Goal: Answer question/provide support: Share knowledge or assist other users

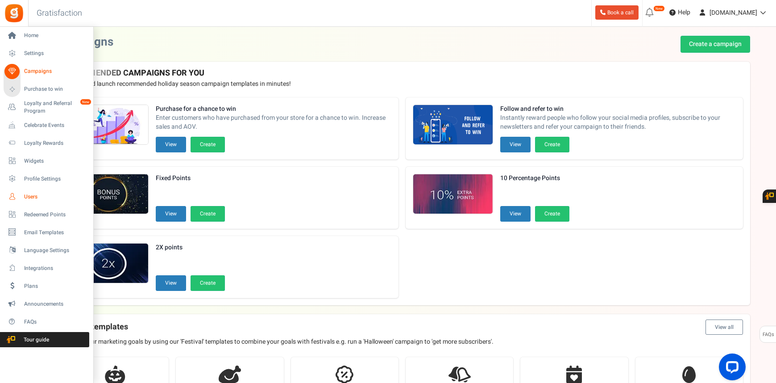
click at [25, 196] on span "Users" at bounding box center [55, 197] width 62 height 8
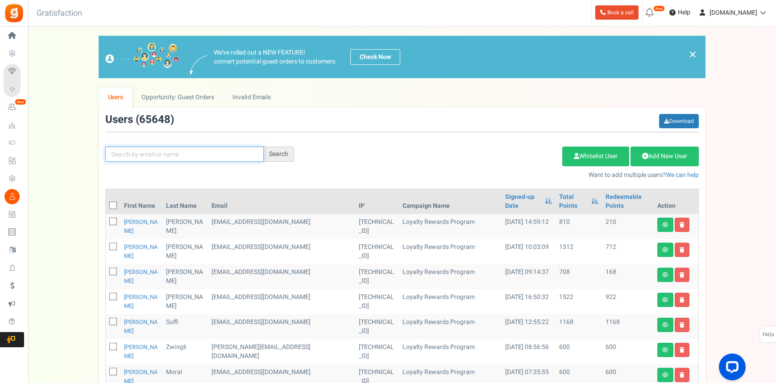
click at [208, 152] on input "text" at bounding box center [184, 153] width 158 height 15
type input "cass4health"
click at [275, 151] on div "Search" at bounding box center [279, 153] width 30 height 15
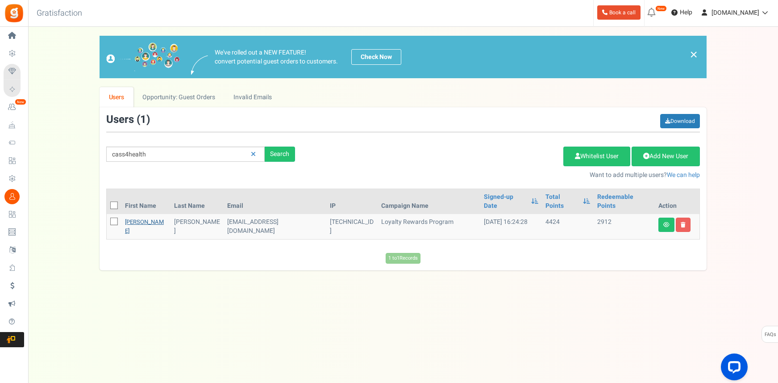
click at [145, 217] on link "[PERSON_NAME]" at bounding box center [144, 225] width 39 height 17
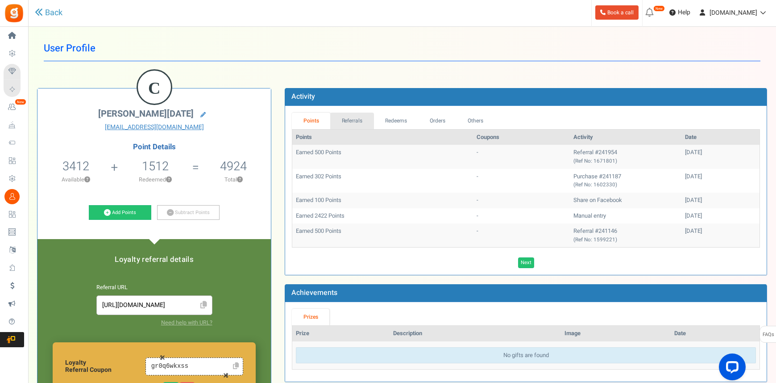
click at [361, 121] on link "Referrals" at bounding box center [352, 120] width 44 height 17
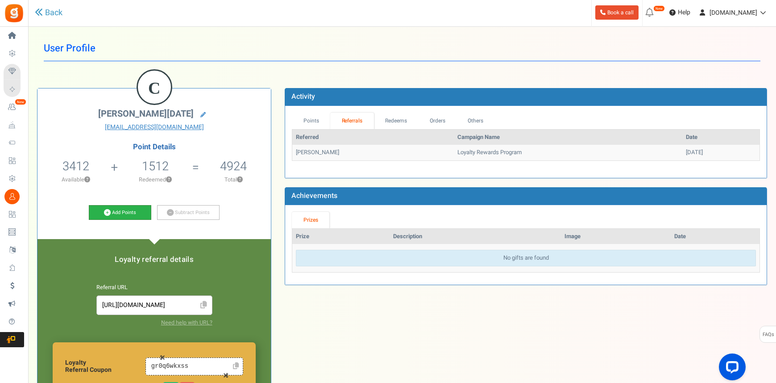
click at [127, 210] on link "Add Points" at bounding box center [120, 212] width 62 height 15
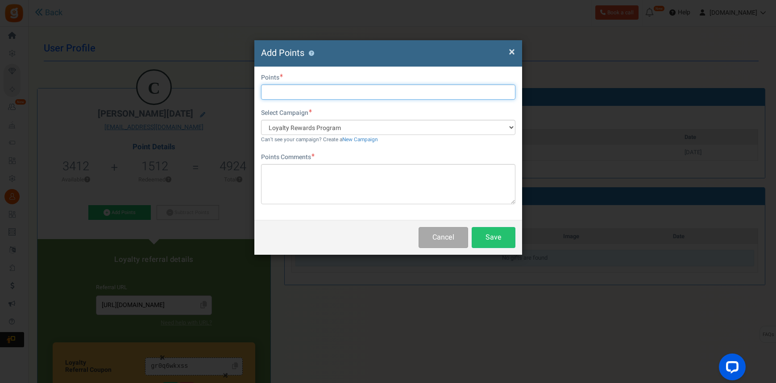
click at [279, 92] on input "text" at bounding box center [388, 91] width 254 height 15
type input "500"
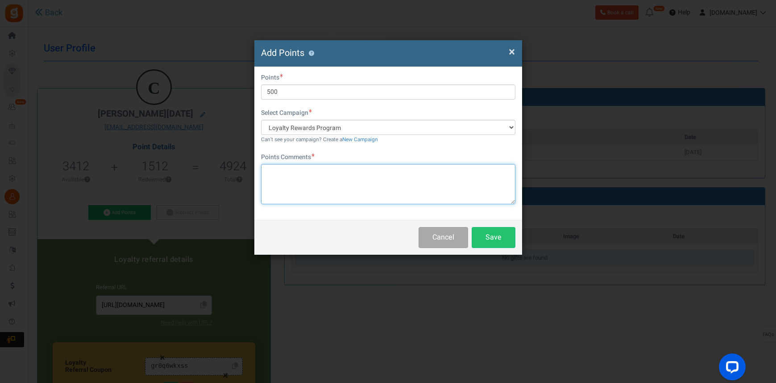
click at [282, 167] on textarea at bounding box center [388, 184] width 254 height 40
type textarea "Fore referral for [PERSON_NAME]"
click at [486, 232] on button "Save" at bounding box center [494, 237] width 44 height 21
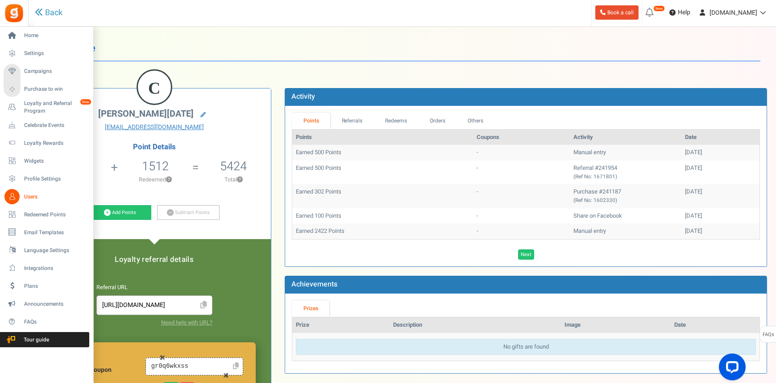
click at [25, 196] on span "Users" at bounding box center [55, 197] width 62 height 8
